Goal: Navigation & Orientation: Find specific page/section

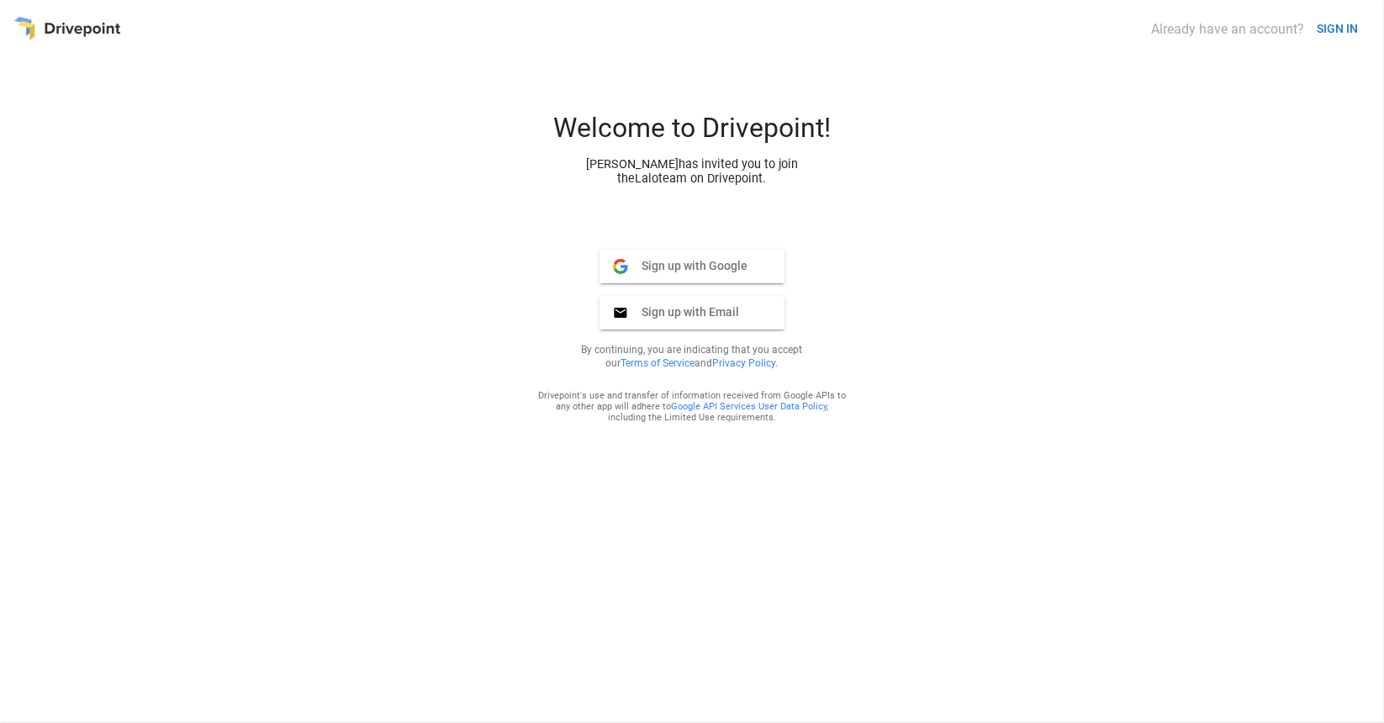
click at [1335, 32] on button "SIGN IN" at bounding box center [1337, 28] width 55 height 31
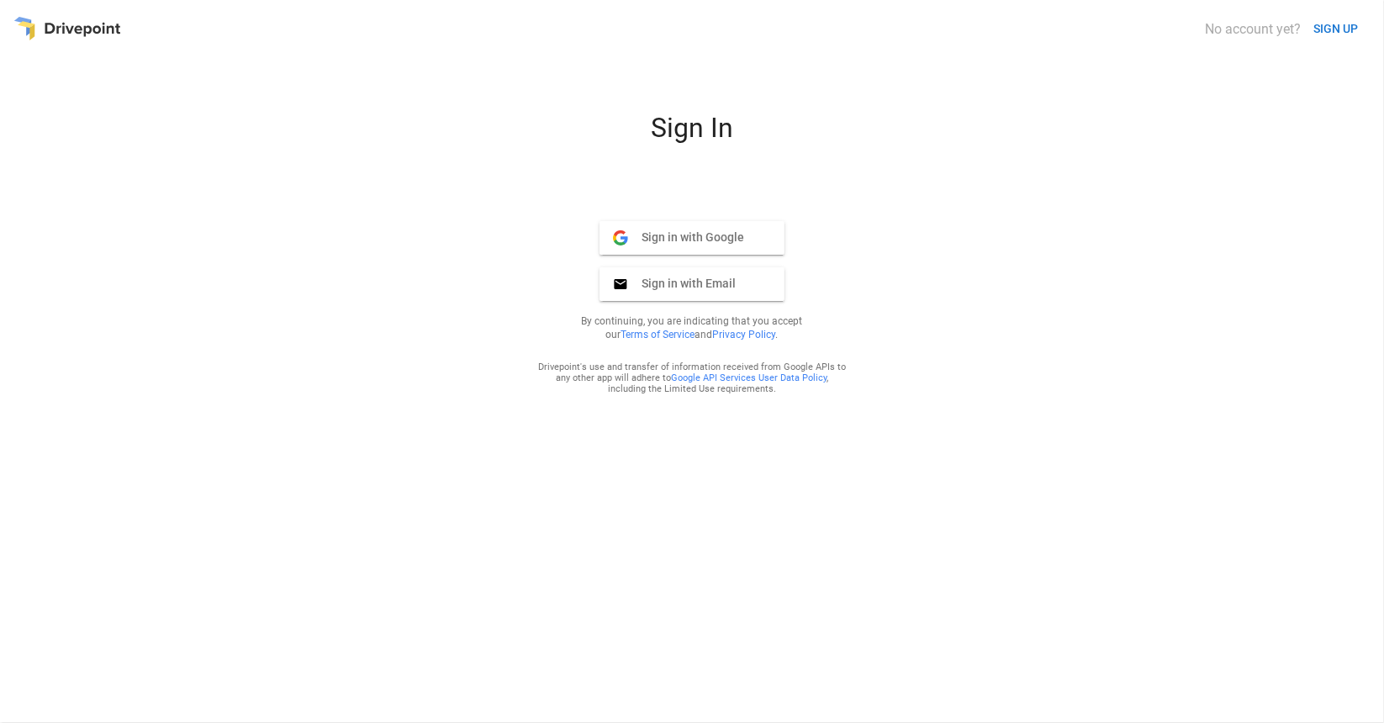
click at [710, 241] on span "Sign in with Google" at bounding box center [686, 237] width 116 height 15
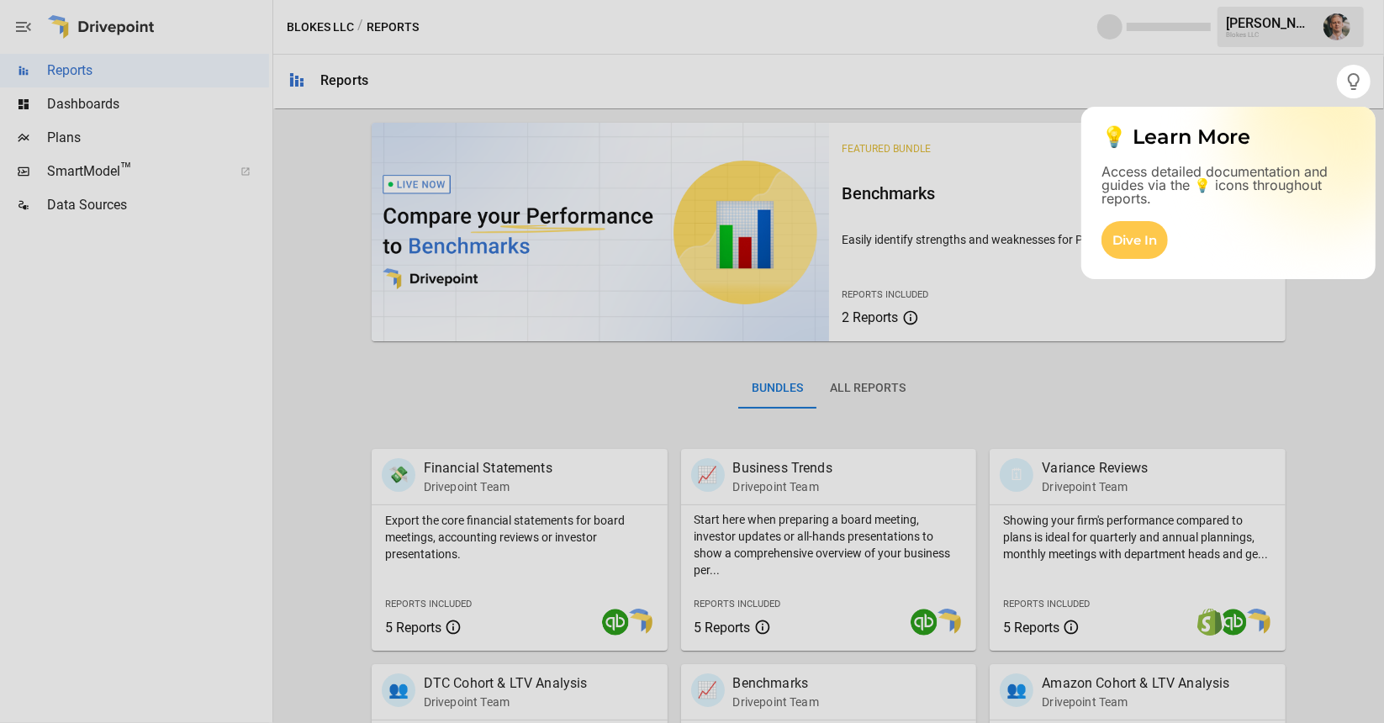
click at [1339, 31] on div at bounding box center [692, 32] width 1384 height 65
click at [1288, 87] on div at bounding box center [668, 361] width 1337 height 723
click at [1124, 240] on div "Dive In" at bounding box center [1135, 240] width 66 height 38
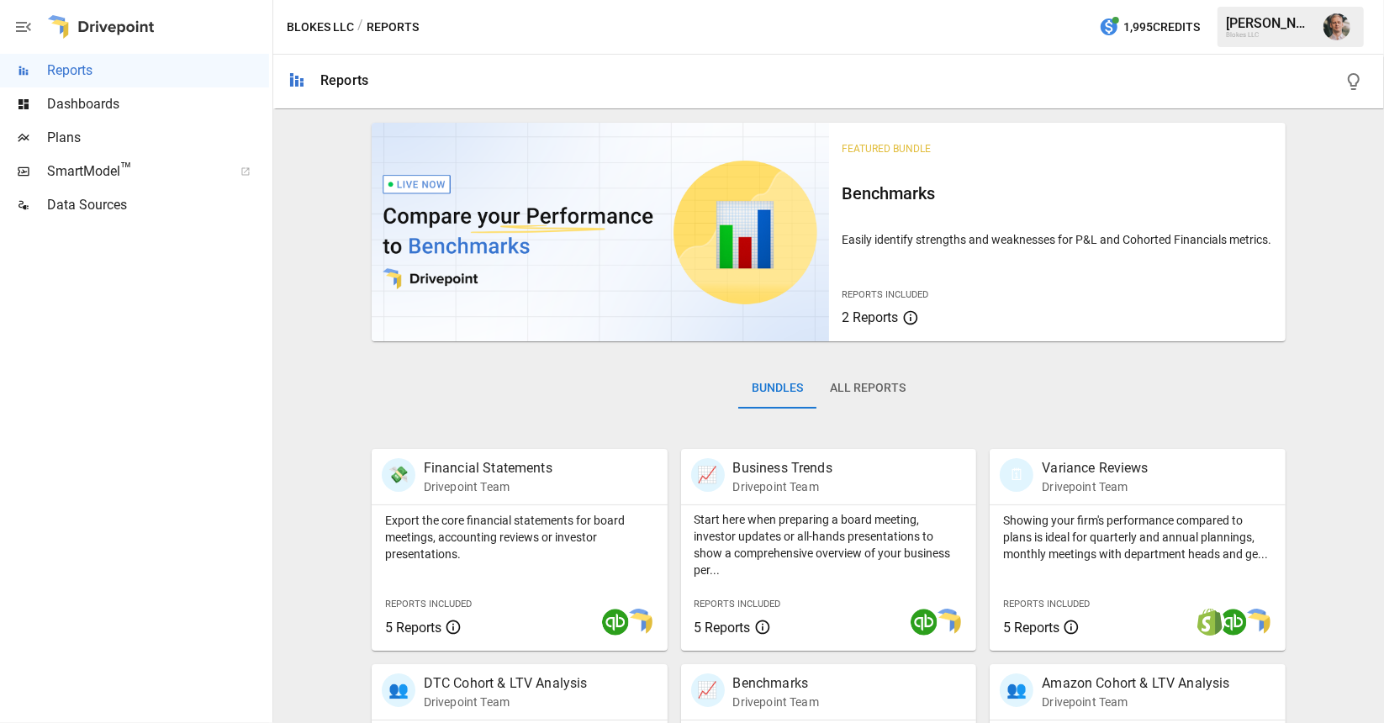
click at [1283, 33] on div "Blokes LLC" at bounding box center [1269, 35] width 87 height 8
click at [1336, 29] on img "Alexey Loganchuk" at bounding box center [1337, 26] width 27 height 27
